Goal: Task Accomplishment & Management: Use online tool/utility

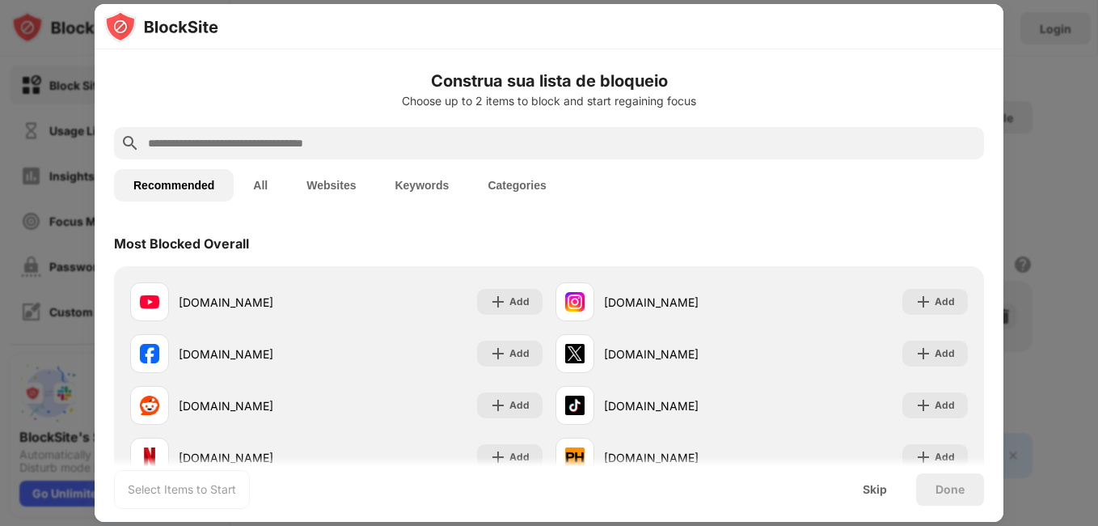
click at [649, 21] on div at bounding box center [549, 26] width 909 height 45
click at [300, 138] on input "text" at bounding box center [561, 142] width 831 height 19
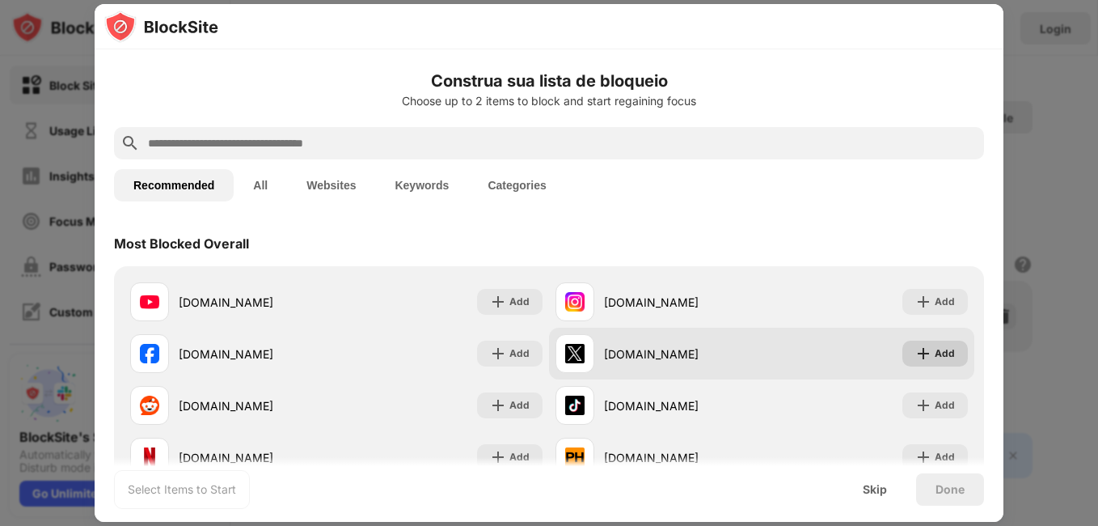
click at [939, 364] on div "Add" at bounding box center [934, 353] width 65 height 26
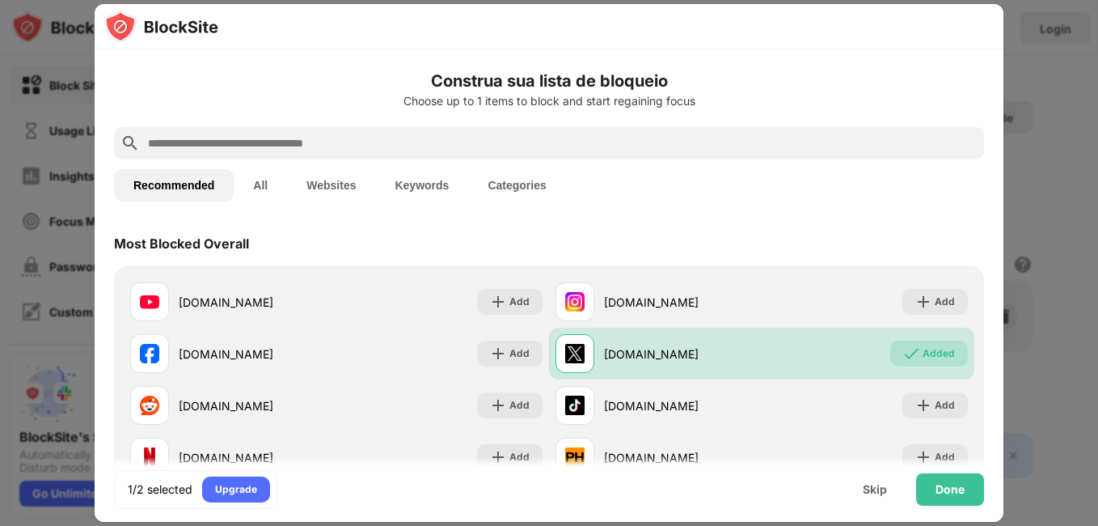
click at [973, 13] on div at bounding box center [549, 26] width 909 height 45
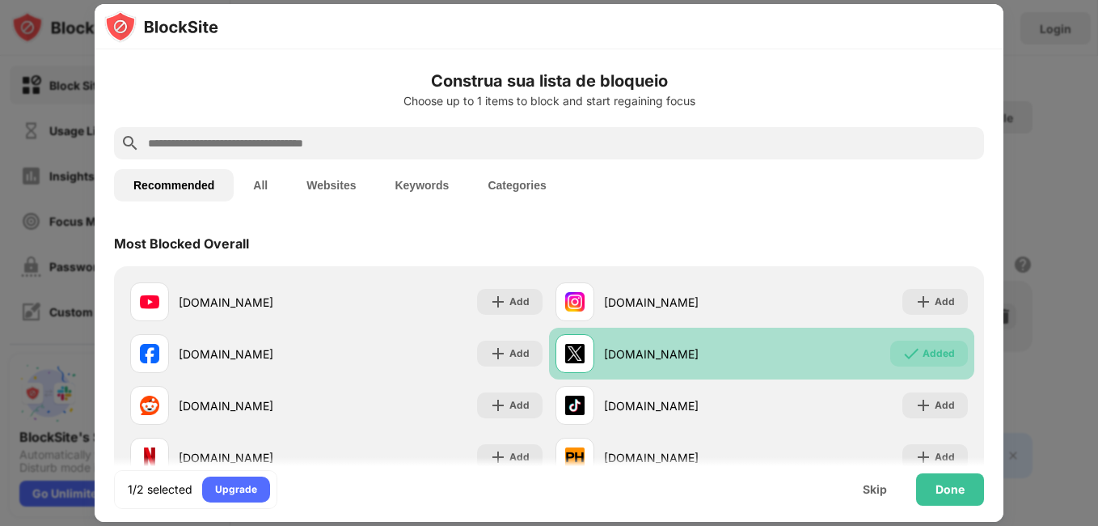
click at [910, 340] on div "[DOMAIN_NAME] Added" at bounding box center [761, 353] width 425 height 52
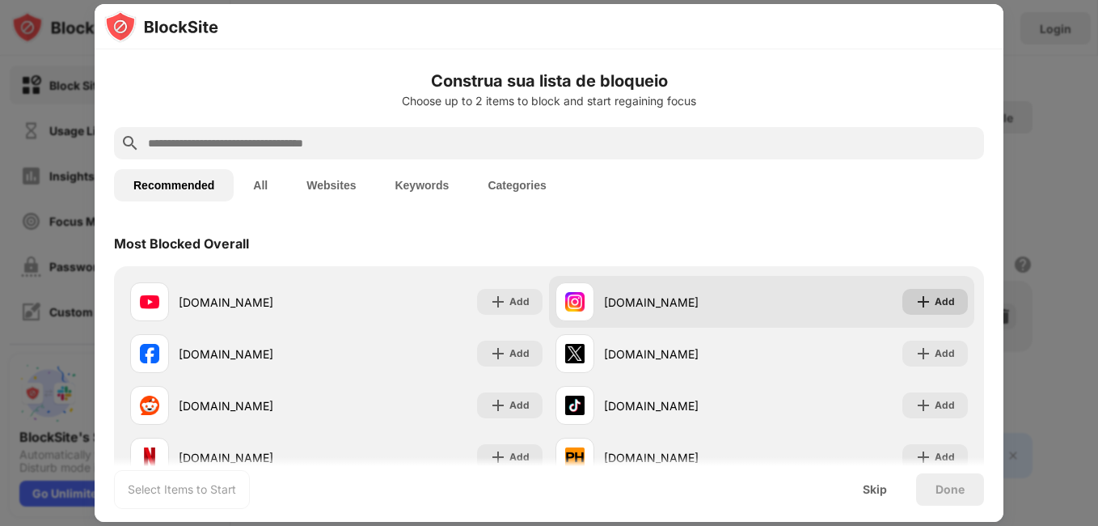
click at [943, 312] on div "Add" at bounding box center [934, 302] width 65 height 26
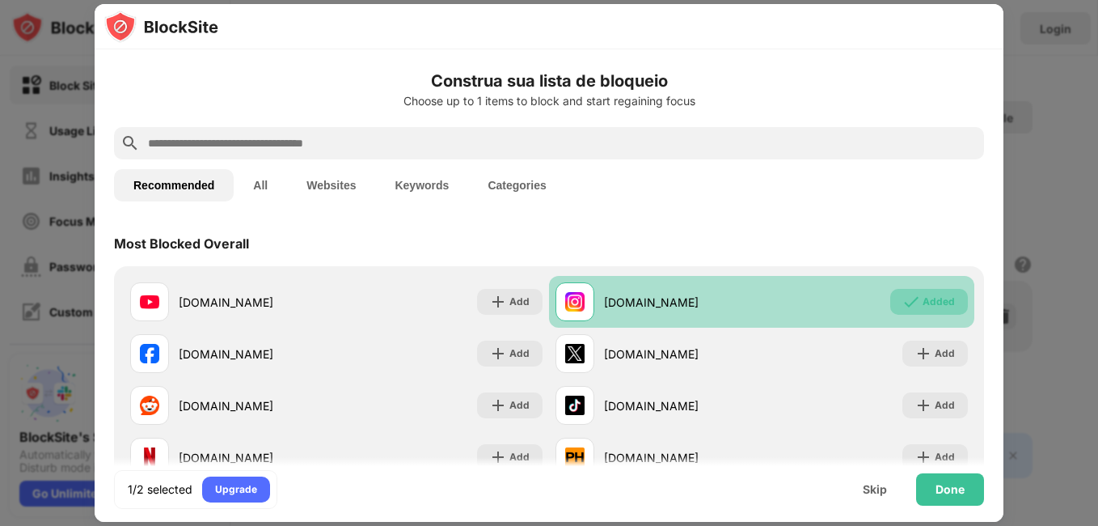
drag, startPoint x: 918, startPoint y: 301, endPoint x: 916, endPoint y: 285, distance: 16.4
click at [916, 285] on div "[DOMAIN_NAME] Added" at bounding box center [761, 302] width 425 height 52
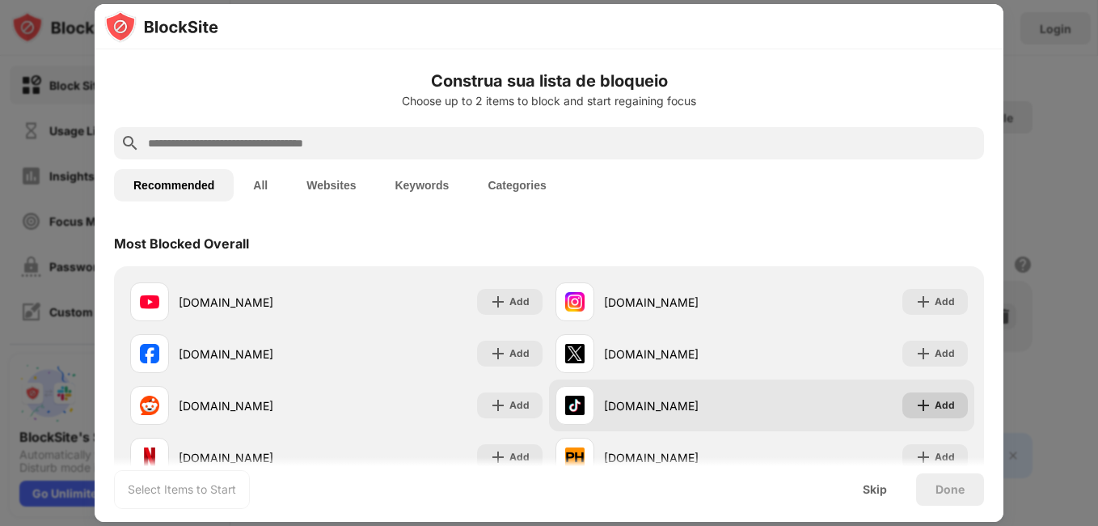
click at [925, 415] on div "Add" at bounding box center [934, 405] width 65 height 26
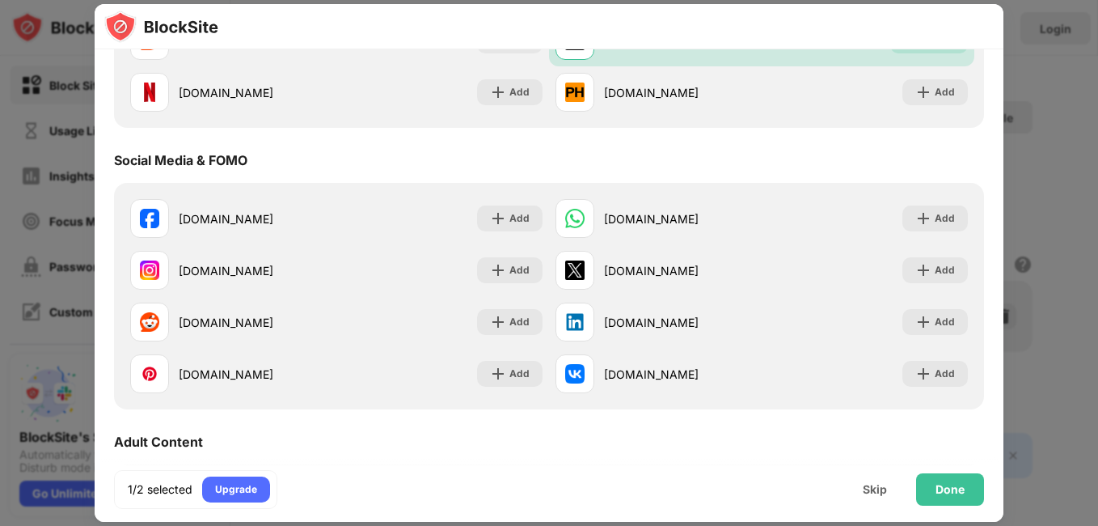
scroll to position [387, 0]
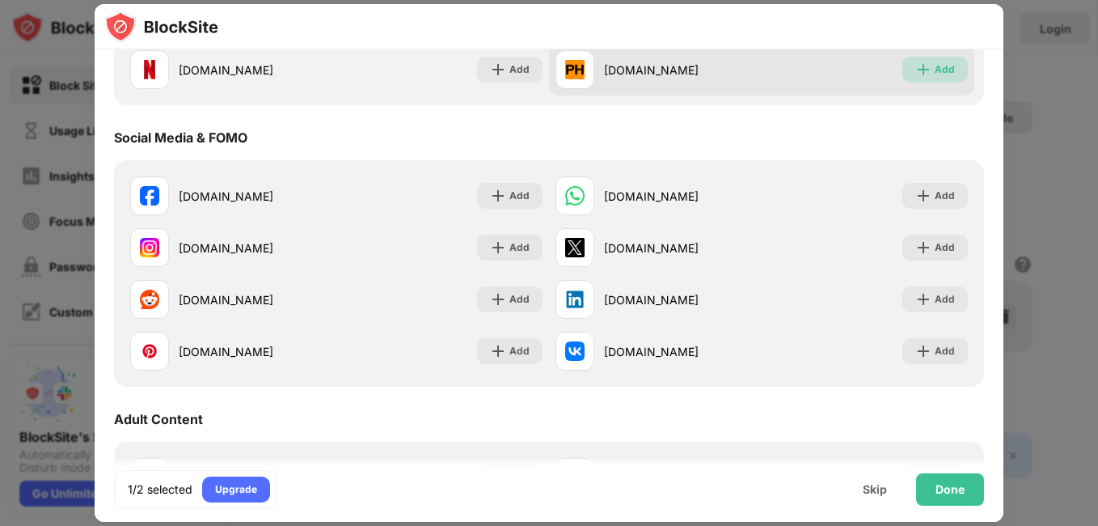
click at [935, 65] on div "Add" at bounding box center [945, 69] width 20 height 16
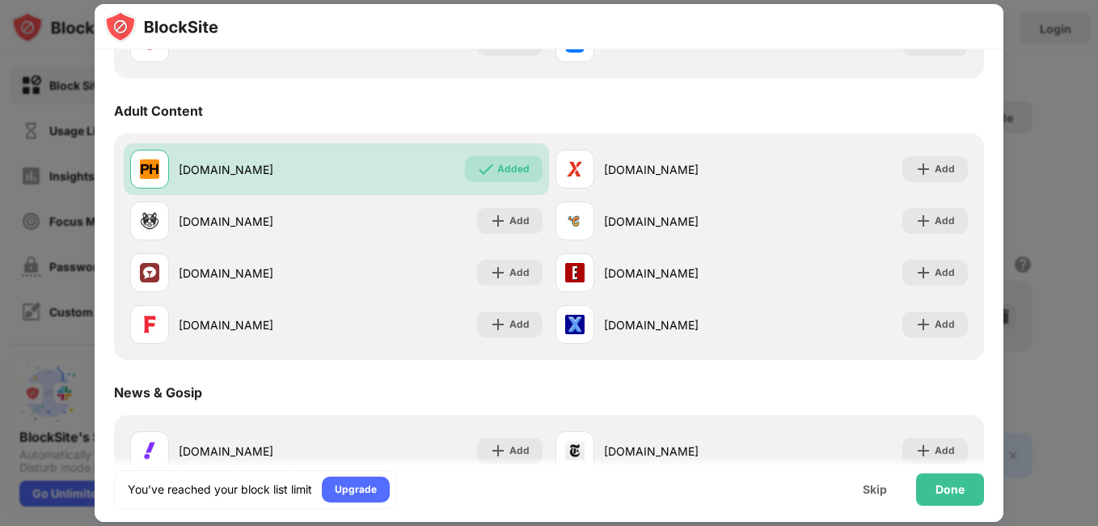
scroll to position [715, 0]
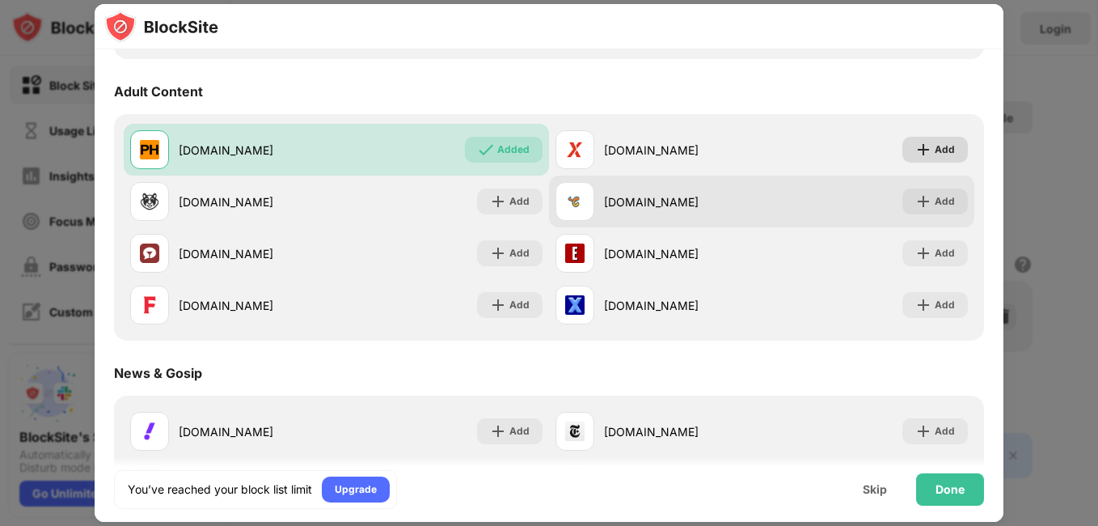
click at [935, 154] on div "Add" at bounding box center [945, 149] width 20 height 16
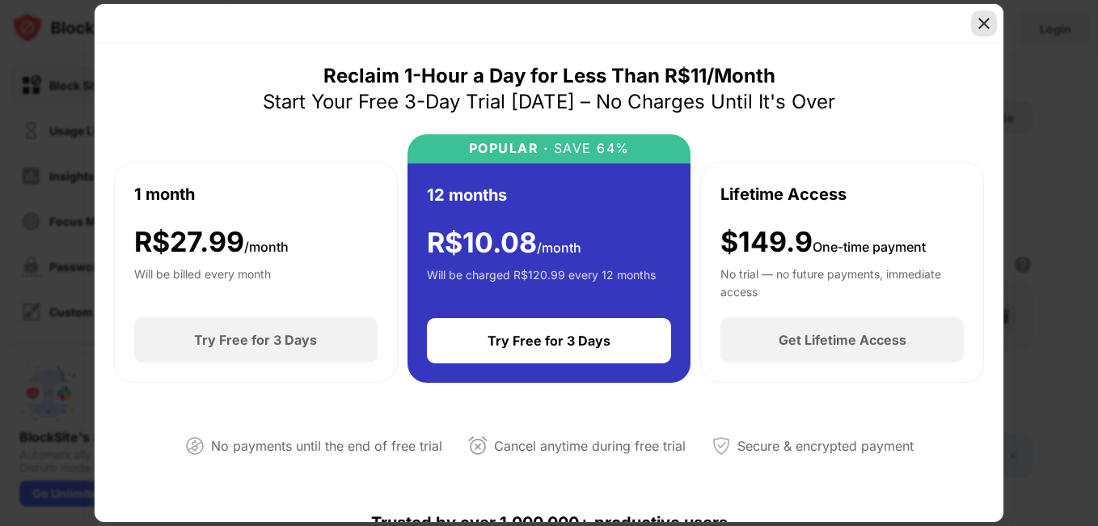
click at [977, 27] on img at bounding box center [984, 23] width 16 height 16
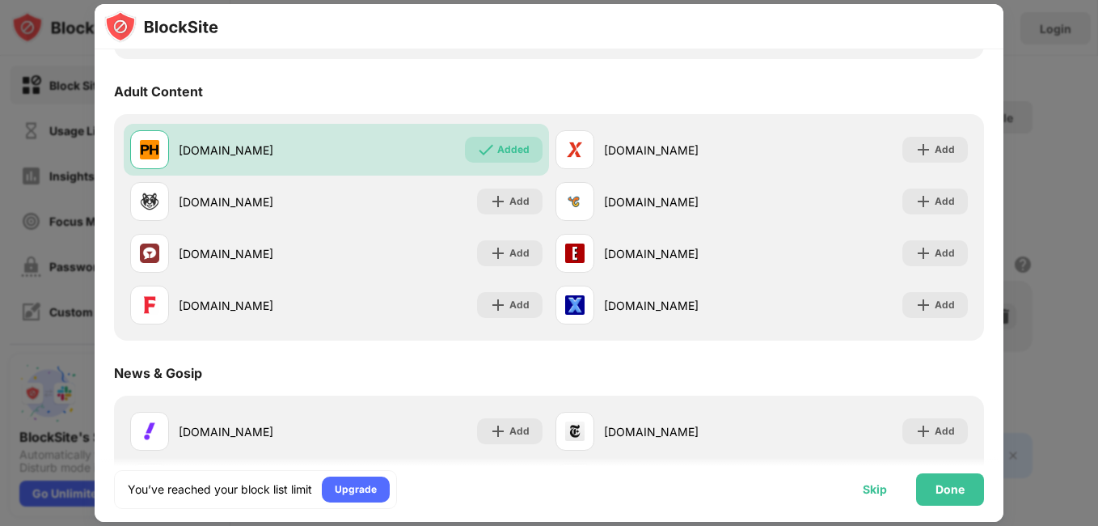
click at [885, 490] on div "Skip" at bounding box center [875, 489] width 24 height 13
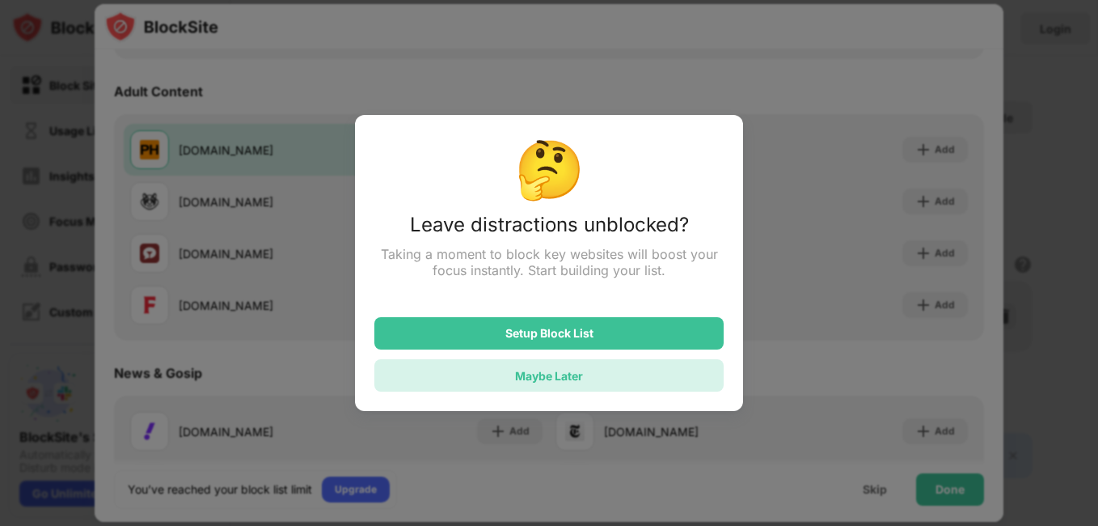
click at [586, 377] on div "Maybe Later" at bounding box center [548, 375] width 349 height 32
